Goal: Task Accomplishment & Management: Use online tool/utility

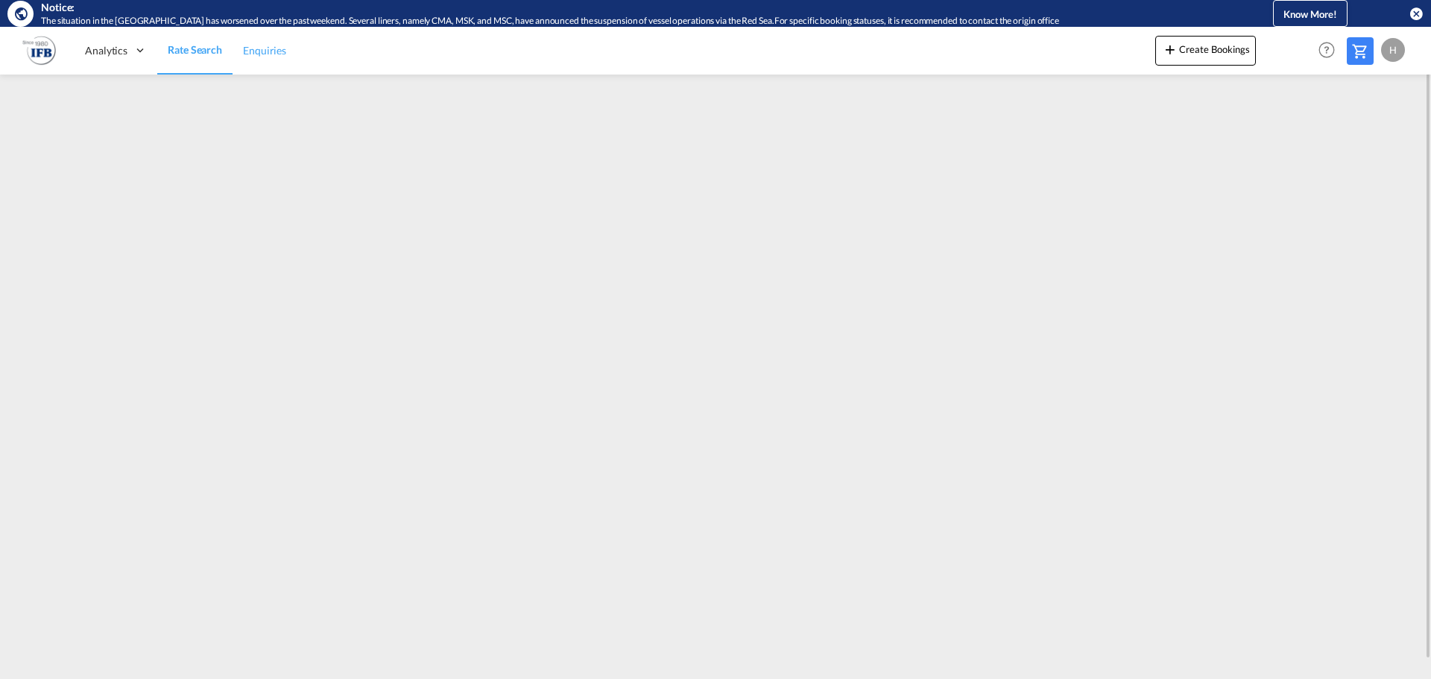
click at [267, 61] on link "Enquiries" at bounding box center [265, 50] width 64 height 48
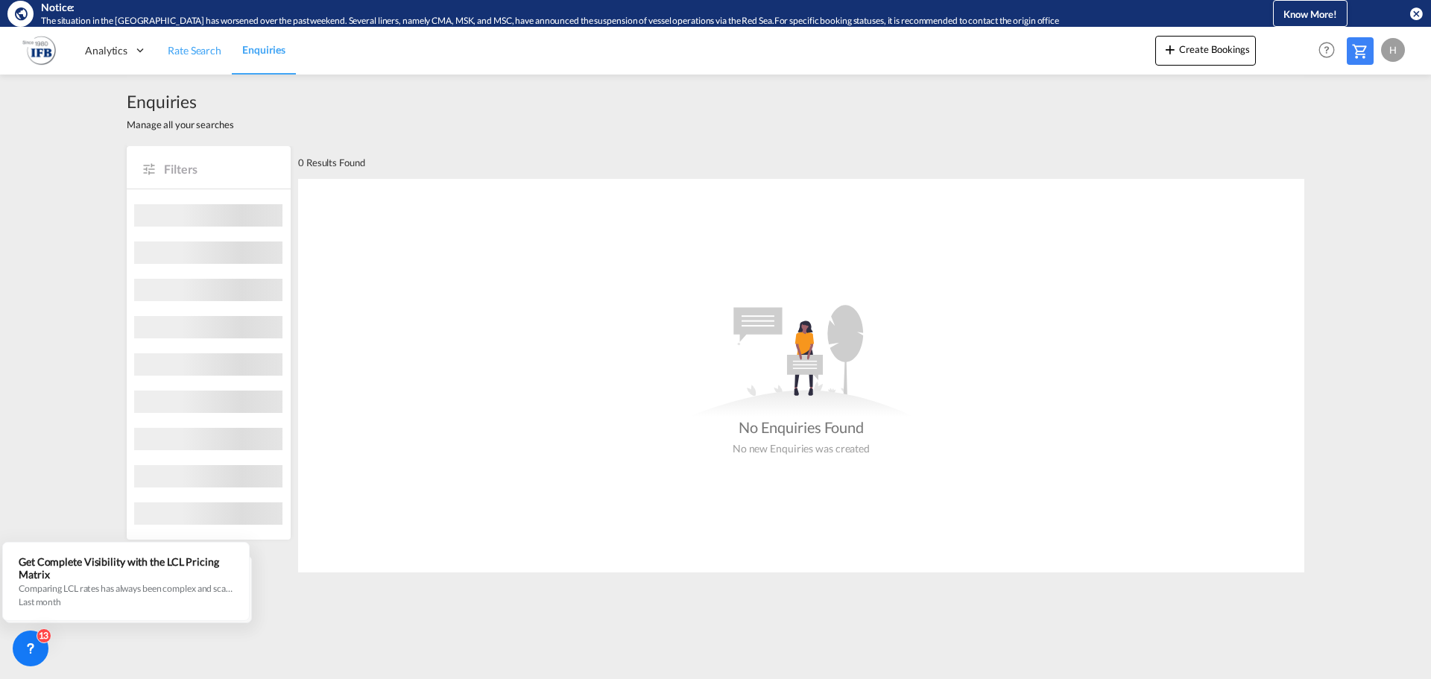
click at [182, 54] on span "Rate Search" at bounding box center [195, 50] width 54 height 13
